Goal: Complete application form

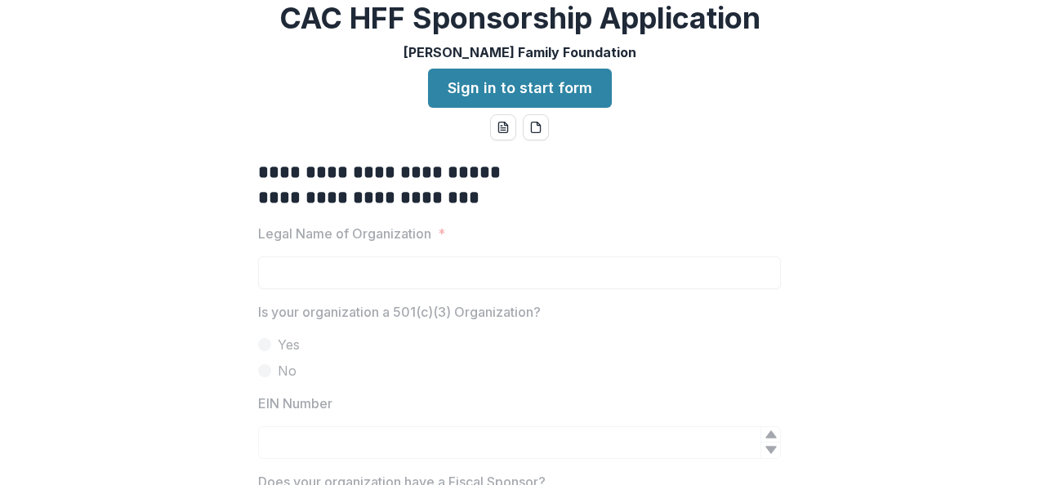
scroll to position [82, 0]
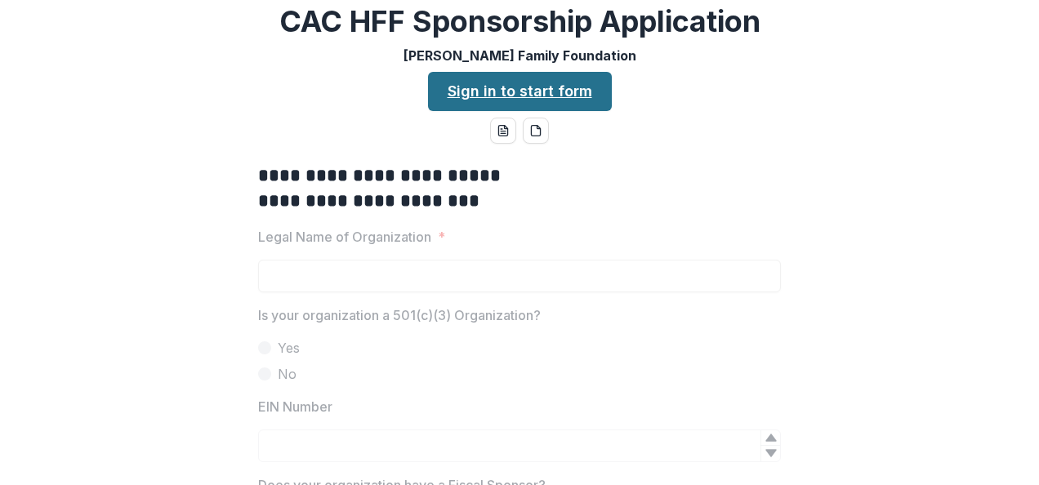
click at [474, 111] on link "Sign in to start form" at bounding box center [520, 91] width 184 height 39
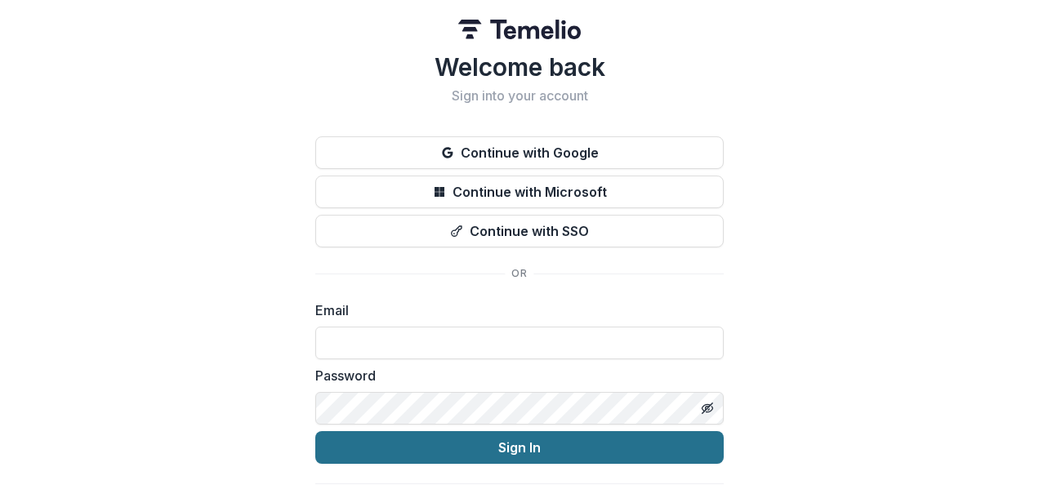
type input "**********"
click at [532, 454] on button "Sign In" at bounding box center [519, 447] width 408 height 33
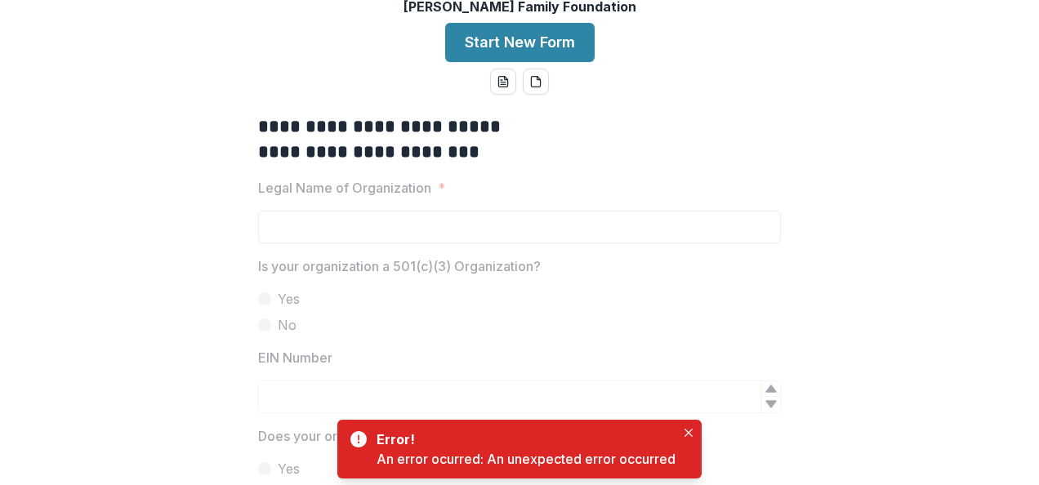
scroll to position [245, 0]
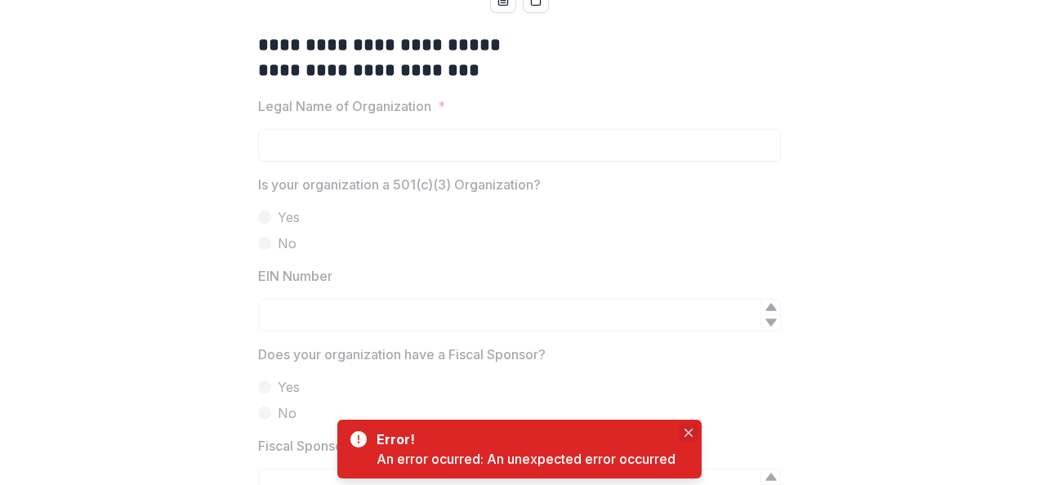
click at [690, 434] on icon "Close" at bounding box center [688, 433] width 8 height 8
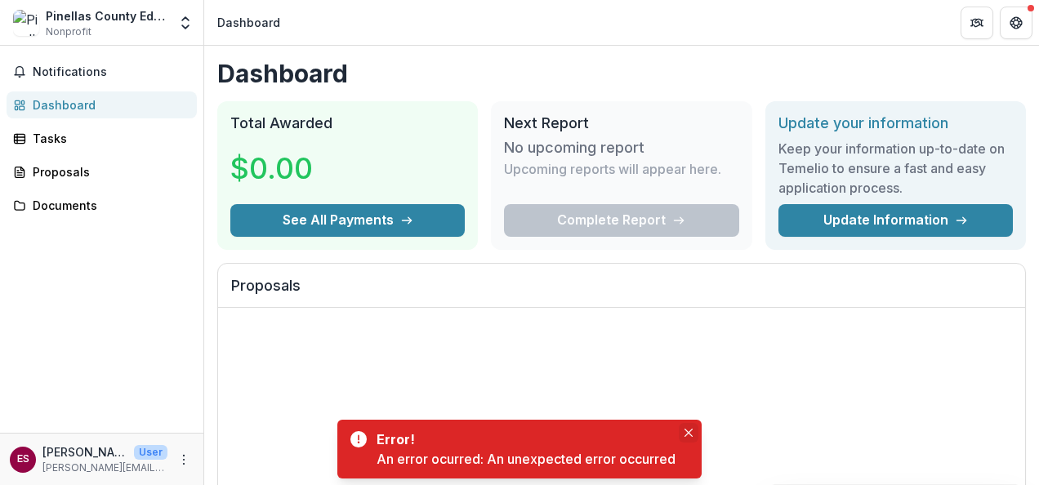
click at [692, 435] on icon "Close" at bounding box center [688, 433] width 8 height 8
